Goal: Navigation & Orientation: Find specific page/section

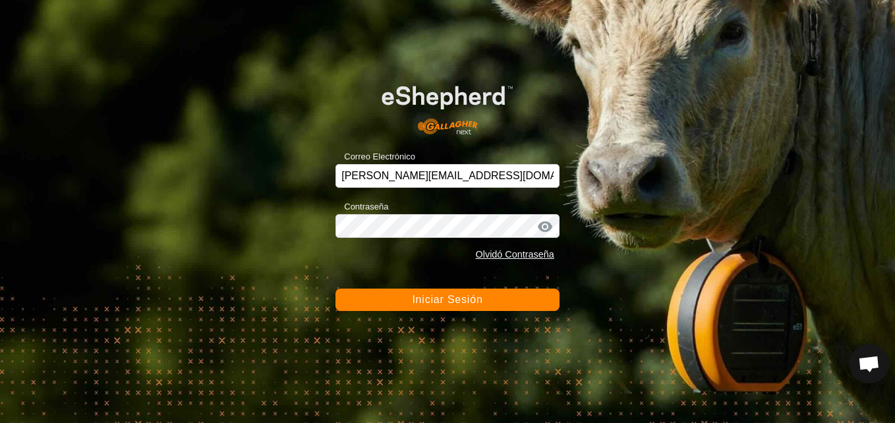
scroll to position [2355, 0]
click at [515, 298] on button "Iniciar Sesión" at bounding box center [447, 300] width 224 height 22
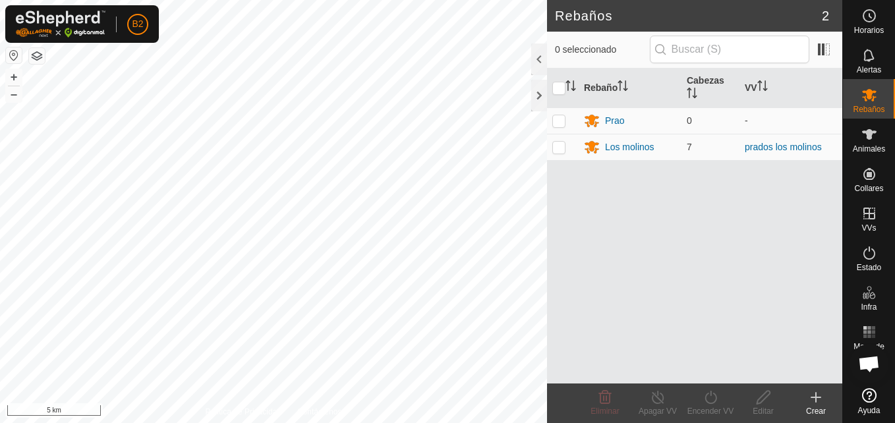
click at [15, 52] on button "button" at bounding box center [14, 55] width 16 height 16
click at [538, 92] on div at bounding box center [539, 96] width 16 height 32
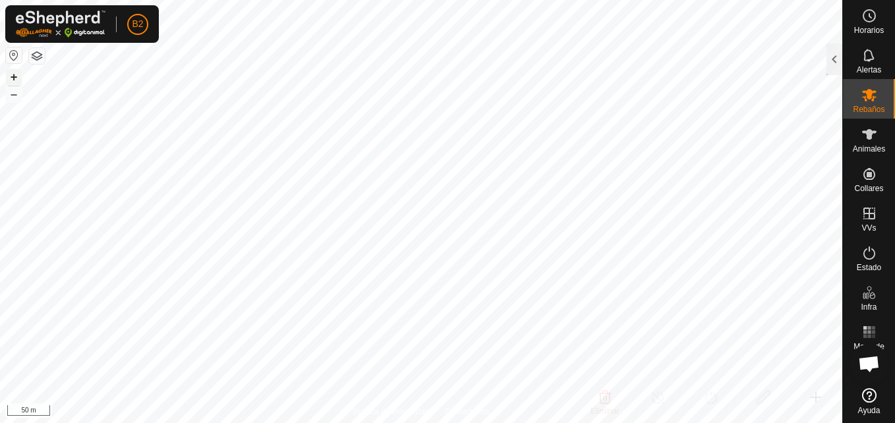
click at [11, 77] on button "+" at bounding box center [14, 77] width 16 height 16
click at [870, 262] on es-activation-svg-icon at bounding box center [869, 252] width 24 height 21
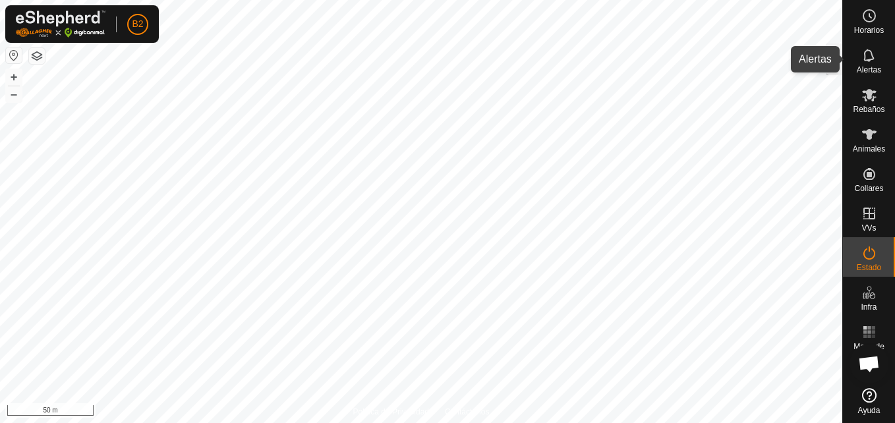
click at [866, 56] on icon at bounding box center [869, 55] width 16 height 16
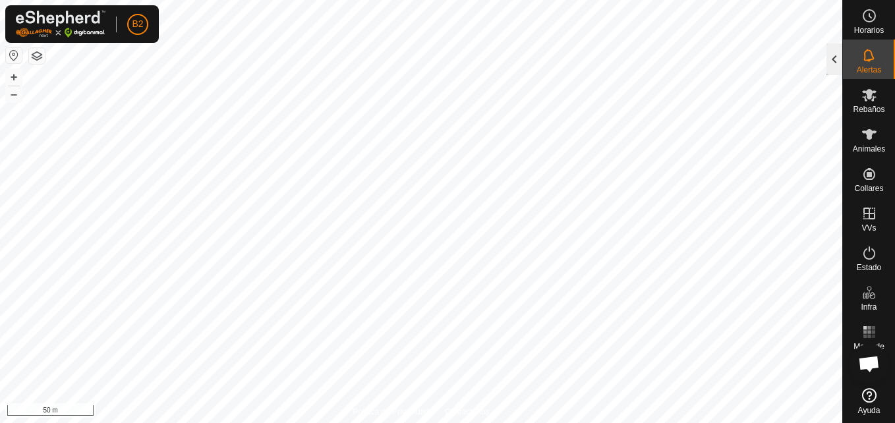
click at [835, 65] on div at bounding box center [834, 59] width 16 height 32
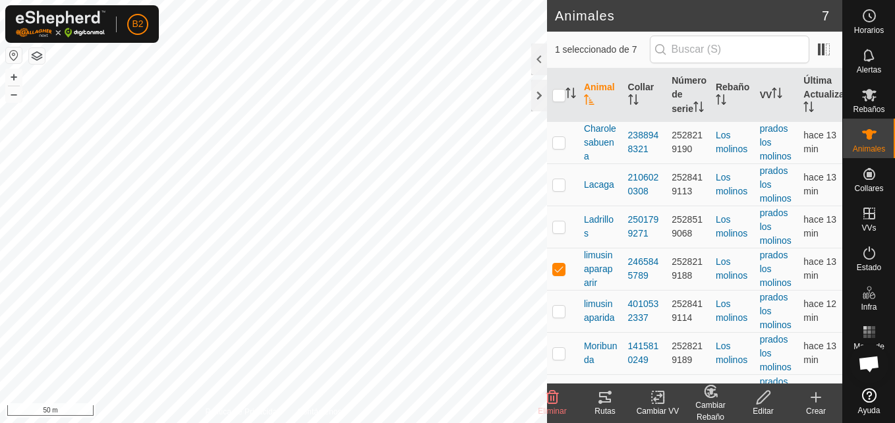
click at [604, 399] on icon at bounding box center [605, 397] width 16 height 16
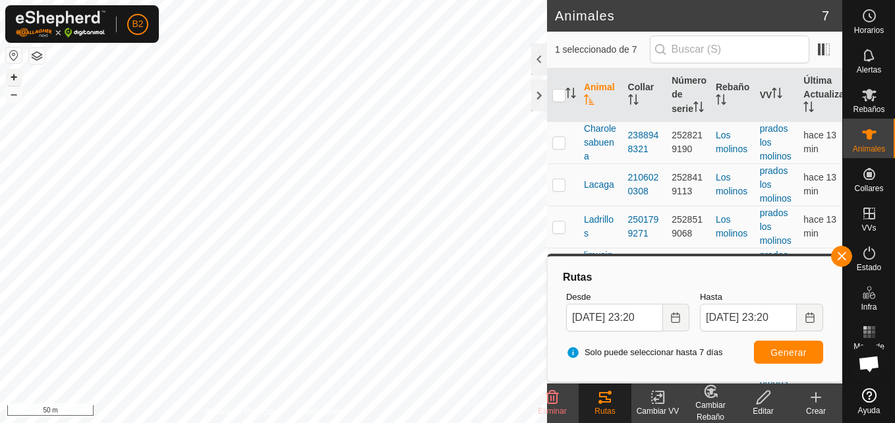
click at [6, 82] on button "+" at bounding box center [14, 77] width 16 height 16
click at [549, 161] on div "Animales 7 1 seleccionado de 7 Animal Collar Número de serie Rebaño VV Última A…" at bounding box center [421, 211] width 842 height 423
click at [10, 84] on div "limusinaparaparir 2465845789 - [DATE] 22:07:34 Audio + – ⇧ i 20 m" at bounding box center [273, 211] width 547 height 423
click at [10, 78] on button "+" at bounding box center [14, 77] width 16 height 16
